Goal: Find specific page/section: Find specific page/section

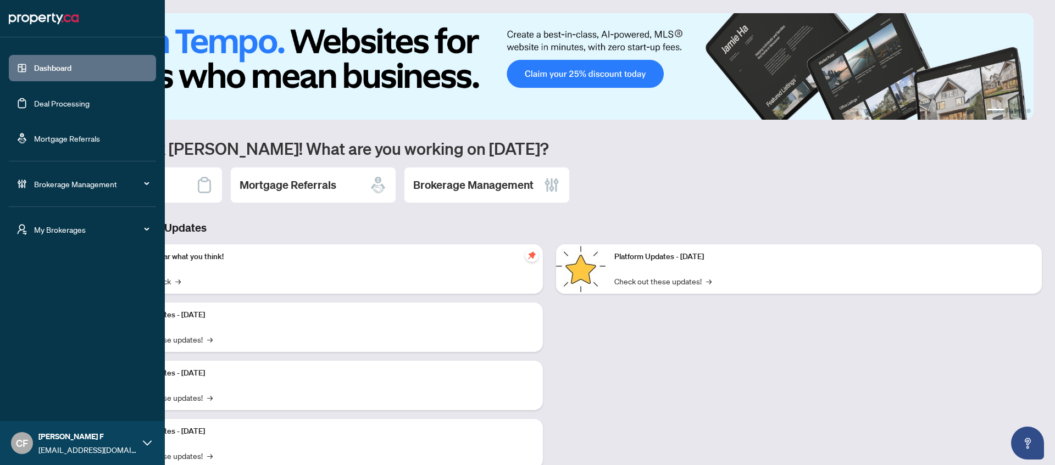
click at [65, 232] on span "My Brokerages" at bounding box center [91, 230] width 114 height 12
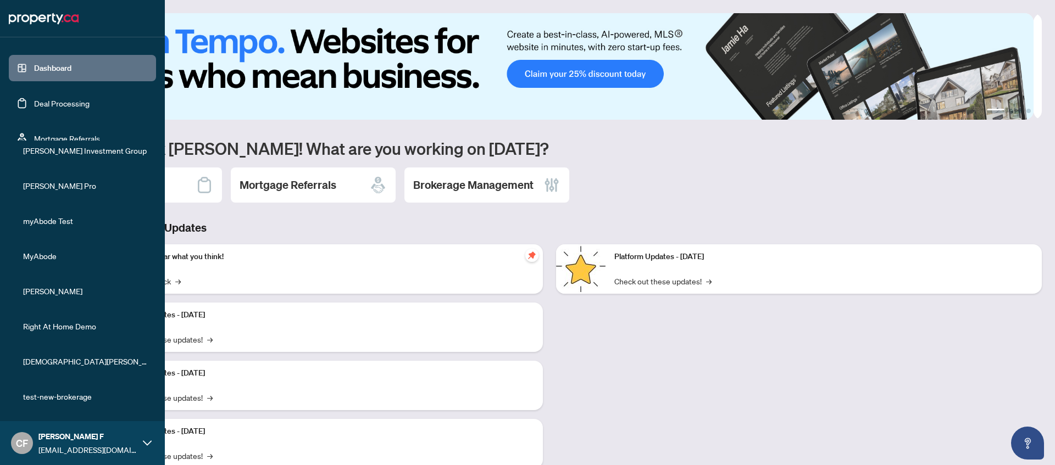
scroll to position [196, 0]
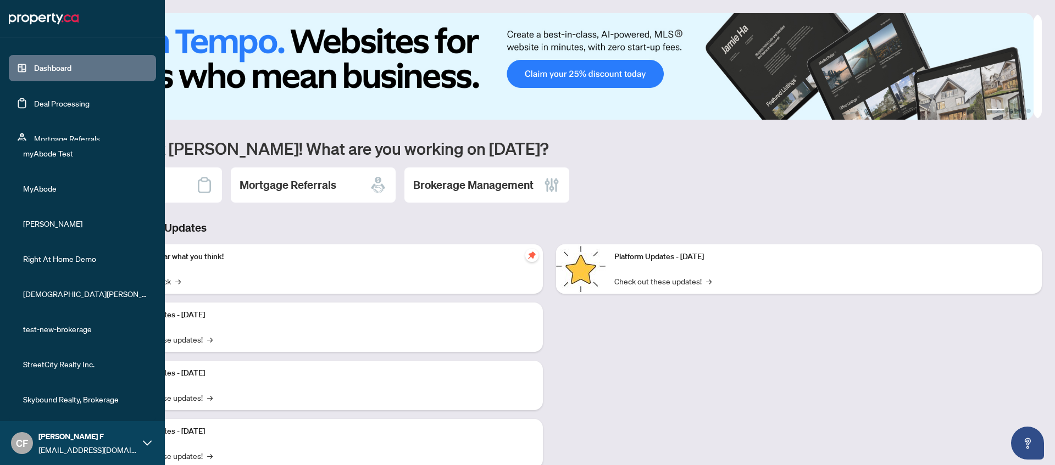
click at [68, 366] on span "StreetCity Realty Inc." at bounding box center [85, 364] width 125 height 12
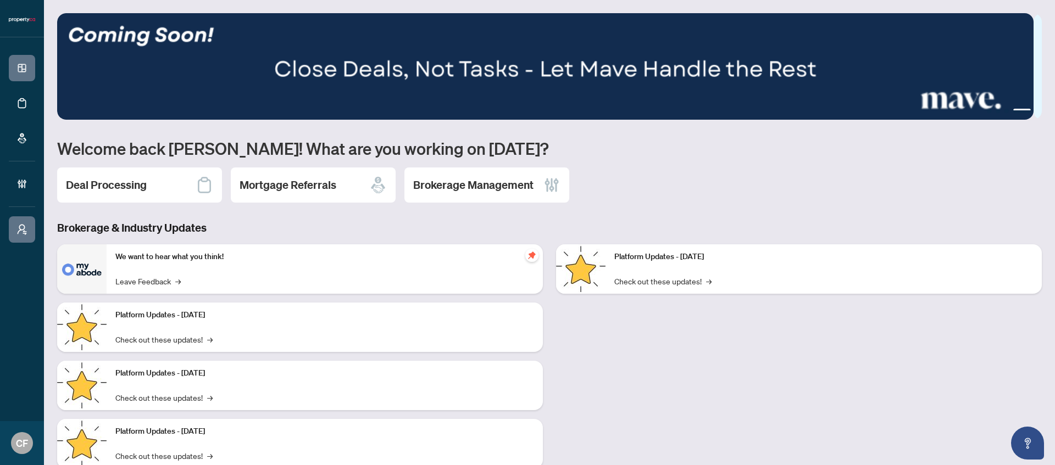
scroll to position [0, 0]
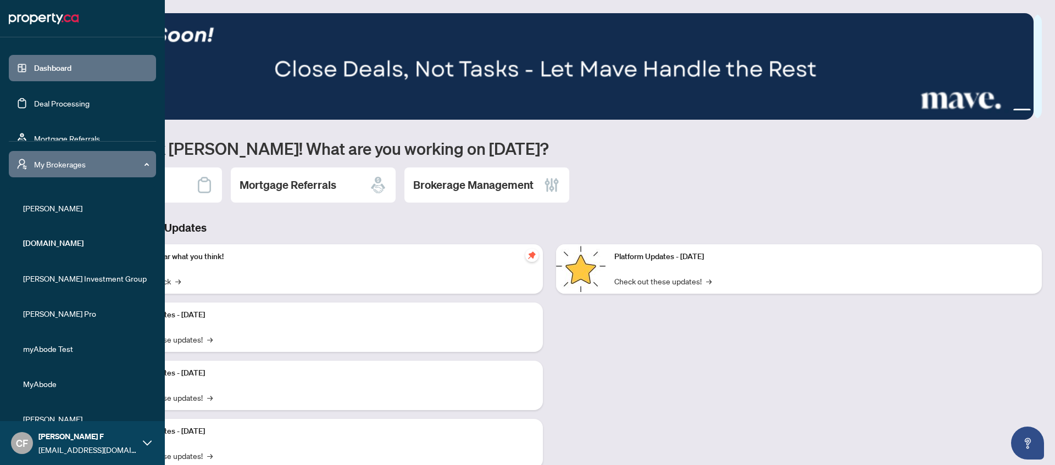
click at [37, 70] on link "Dashboard" at bounding box center [52, 68] width 37 height 10
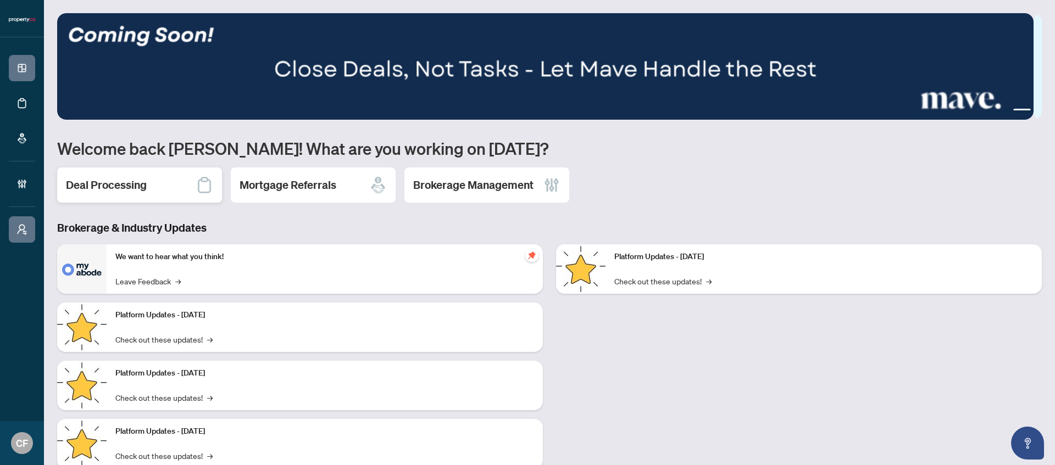
click at [174, 187] on div "Deal Processing" at bounding box center [139, 185] width 165 height 35
